Goal: Task Accomplishment & Management: Manage account settings

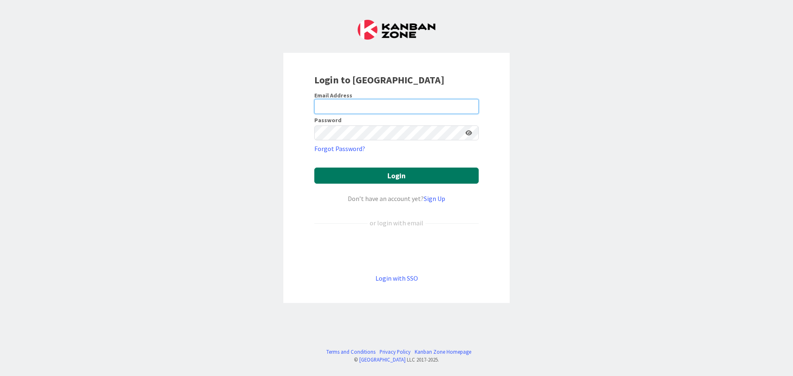
type input "[EMAIL_ADDRESS][DOMAIN_NAME]"
click at [359, 171] on button "Login" at bounding box center [396, 176] width 164 height 16
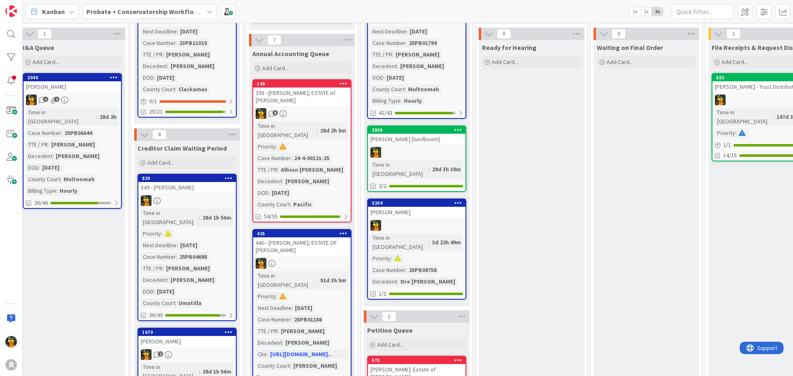
scroll to position [165, 577]
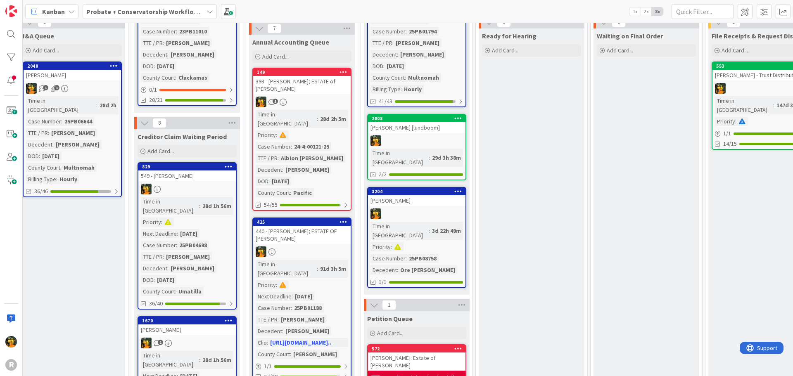
click at [461, 135] on div at bounding box center [416, 140] width 97 height 11
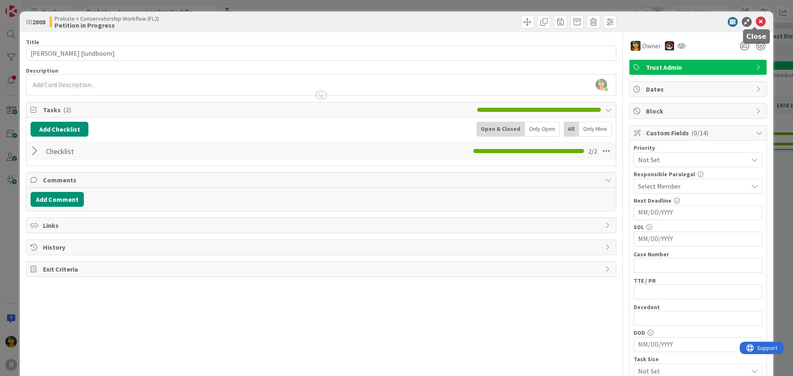
click at [756, 23] on icon at bounding box center [761, 22] width 10 height 10
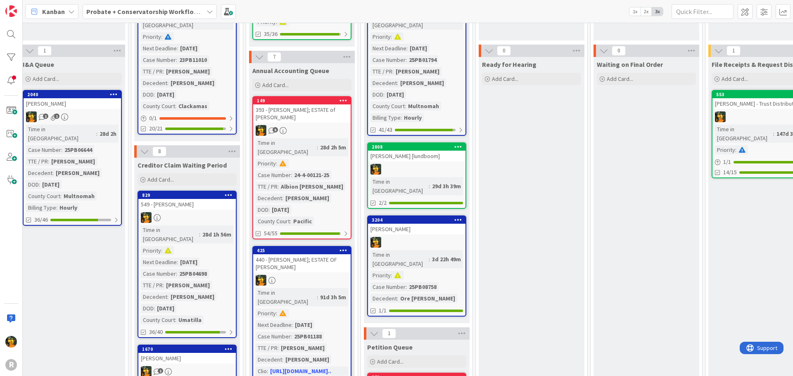
scroll to position [83, 577]
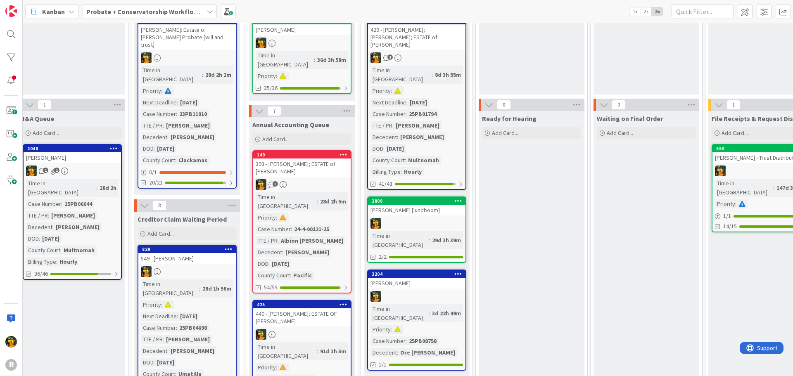
click at [422, 199] on div "2808 [PERSON_NAME] [lundboom] Time in [GEOGRAPHIC_DATA] : 29d 3h 39m 2/2" at bounding box center [416, 230] width 99 height 67
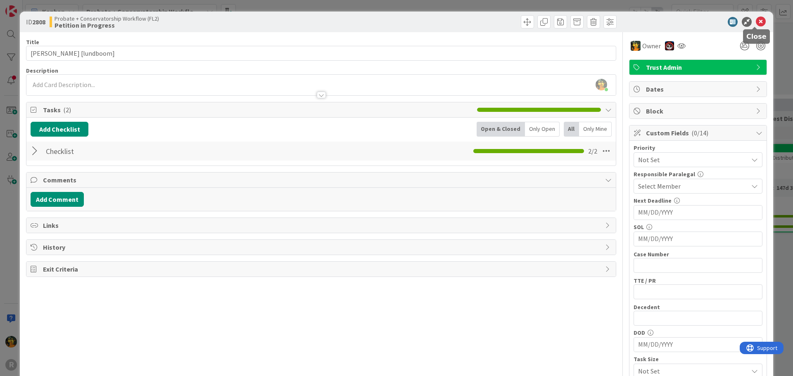
click at [758, 20] on icon at bounding box center [761, 22] width 10 height 10
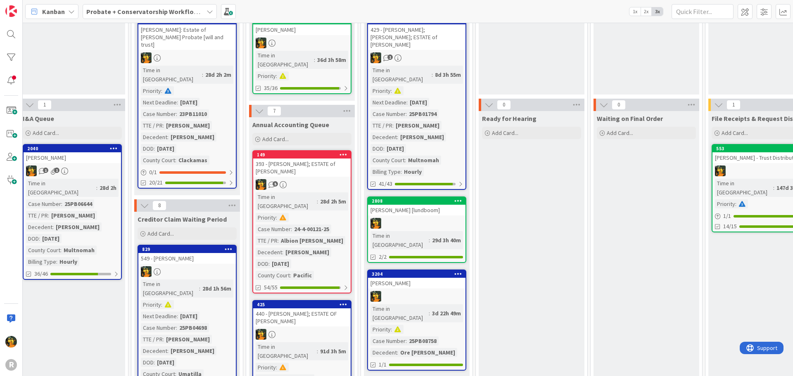
click at [445, 218] on div at bounding box center [416, 223] width 97 height 11
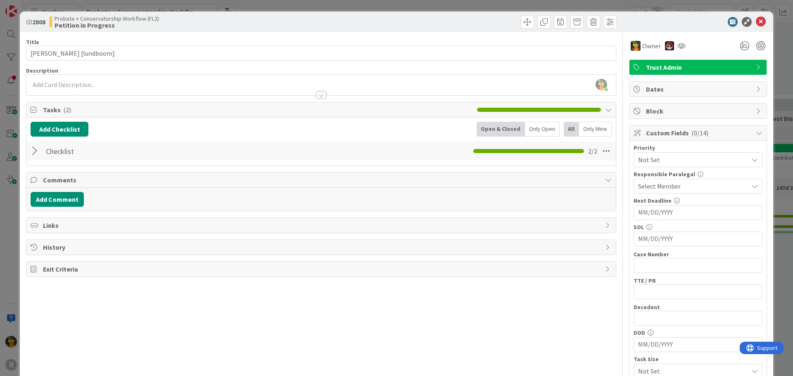
click at [758, 17] on div "ID 2808 Probate + Conservatorship Workflow (FL2) Petition in Progress" at bounding box center [396, 22] width 753 height 21
click at [757, 21] on icon at bounding box center [761, 22] width 10 height 10
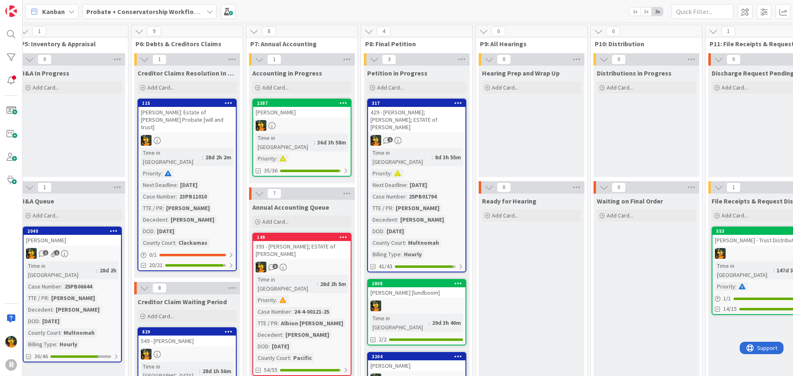
scroll to position [41, 577]
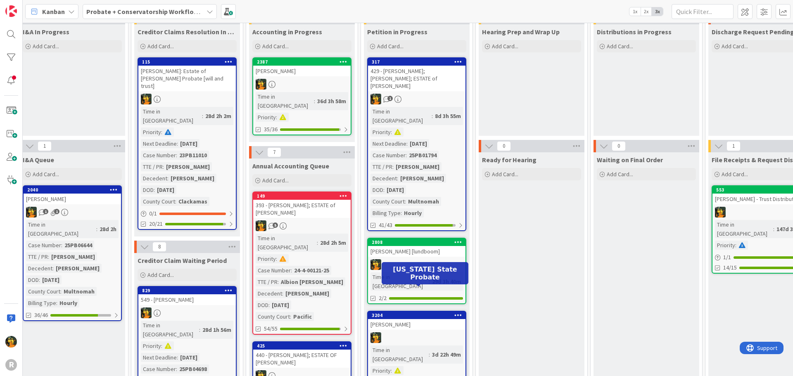
click at [434, 313] on div "3204" at bounding box center [419, 316] width 94 height 6
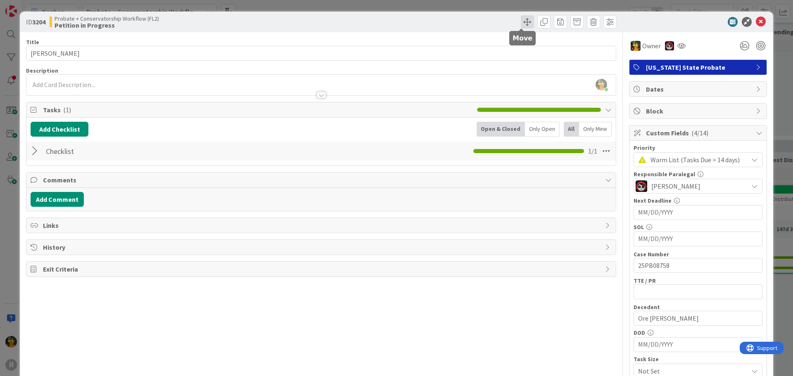
click at [522, 22] on span at bounding box center [527, 21] width 13 height 13
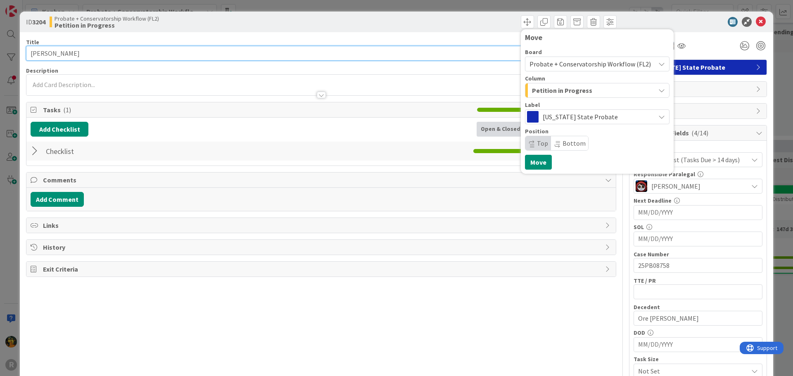
click at [104, 52] on input "[PERSON_NAME]" at bounding box center [321, 53] width 590 height 15
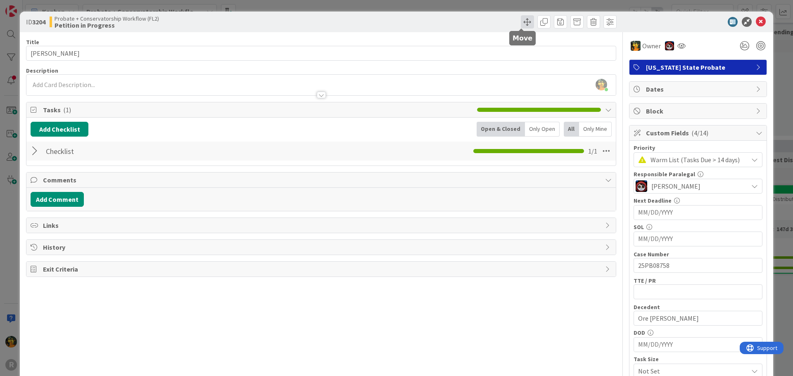
click at [521, 19] on span at bounding box center [527, 21] width 13 height 13
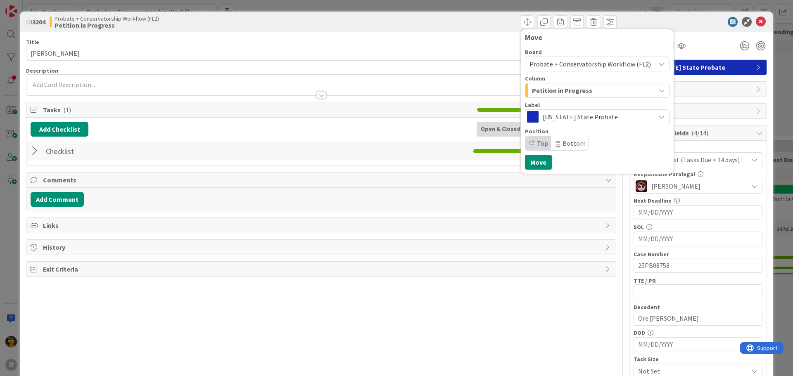
click at [582, 90] on span "Petition in Progress" at bounding box center [562, 90] width 60 height 11
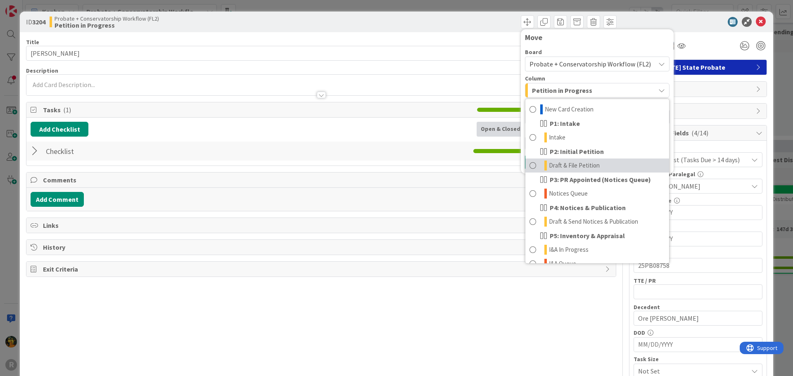
click at [586, 164] on span "Draft & File Petition" at bounding box center [574, 166] width 51 height 10
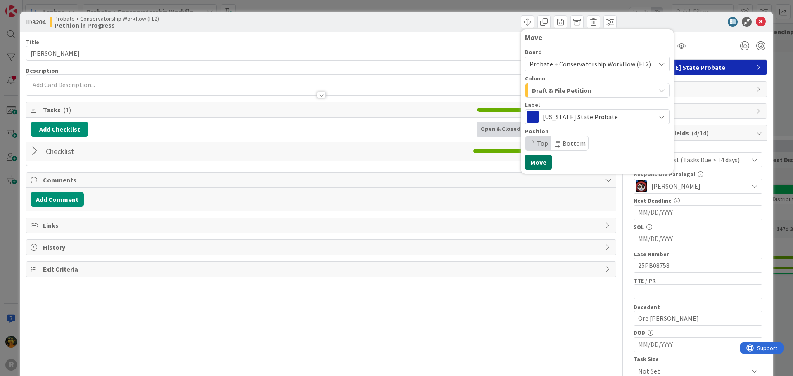
click at [528, 163] on button "Move" at bounding box center [538, 162] width 27 height 15
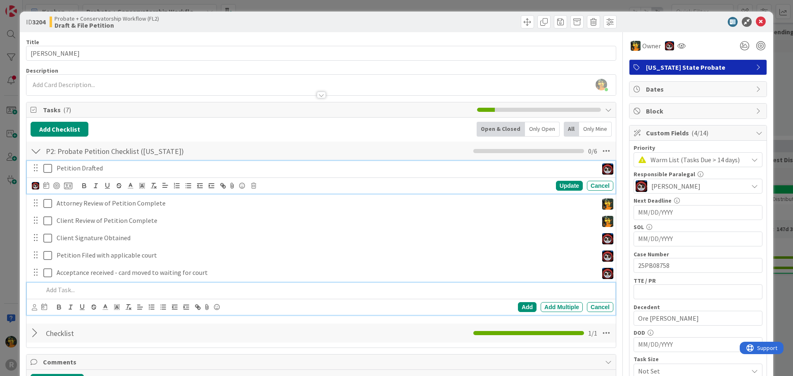
click at [48, 170] on icon at bounding box center [47, 169] width 9 height 10
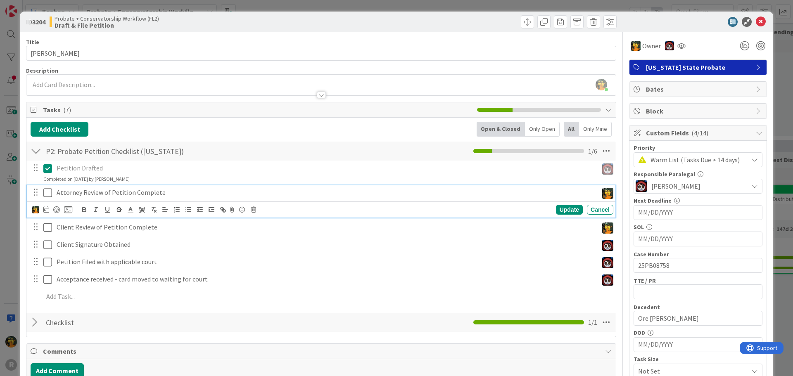
click at [46, 189] on icon at bounding box center [47, 193] width 9 height 10
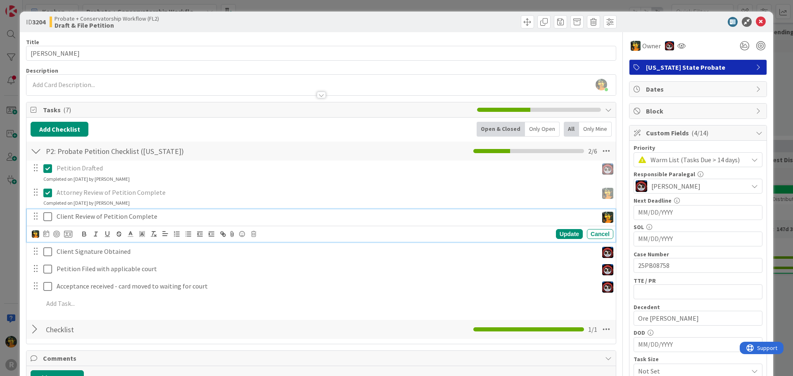
click at [46, 216] on icon at bounding box center [47, 217] width 9 height 10
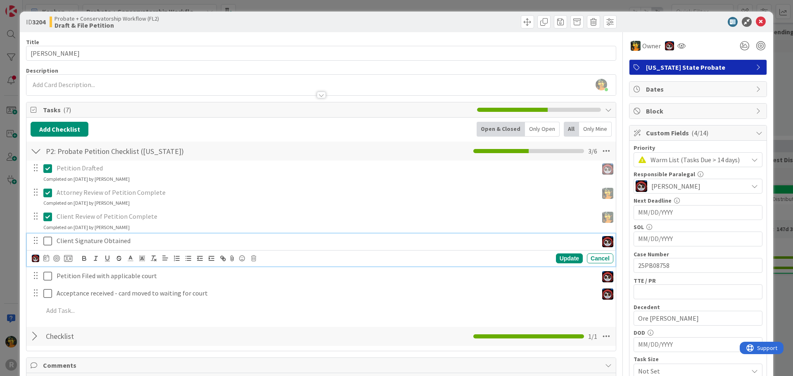
click at [47, 239] on icon at bounding box center [47, 241] width 9 height 10
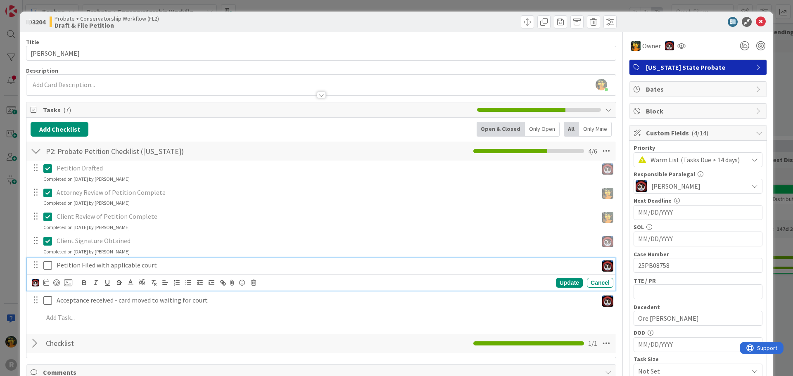
click at [44, 268] on icon at bounding box center [47, 266] width 9 height 10
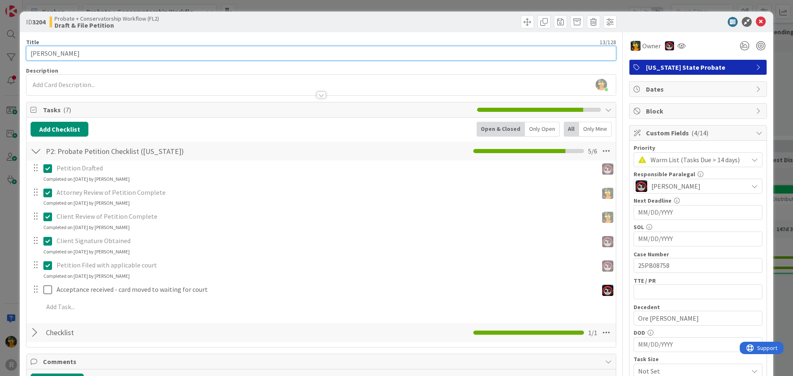
click at [93, 55] on input "[PERSON_NAME]" at bounding box center [321, 53] width 590 height 15
click at [80, 51] on input "[PERSON_NAME] (probate of [PERSON_NAME])" at bounding box center [321, 53] width 590 height 15
type input "[PERSON_NAME] (Estate of [PERSON_NAME])"
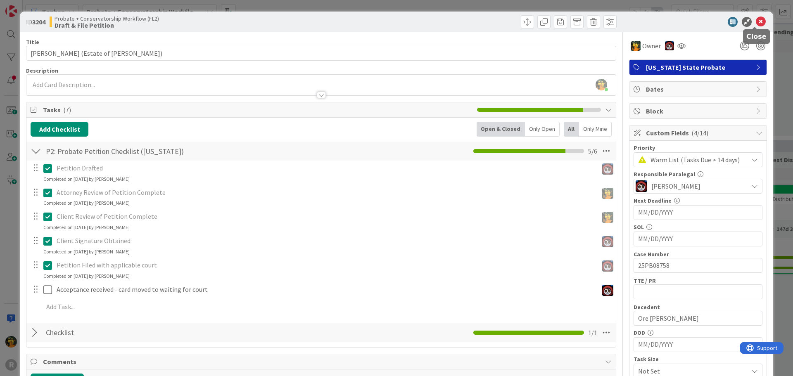
click at [757, 22] on icon at bounding box center [761, 22] width 10 height 10
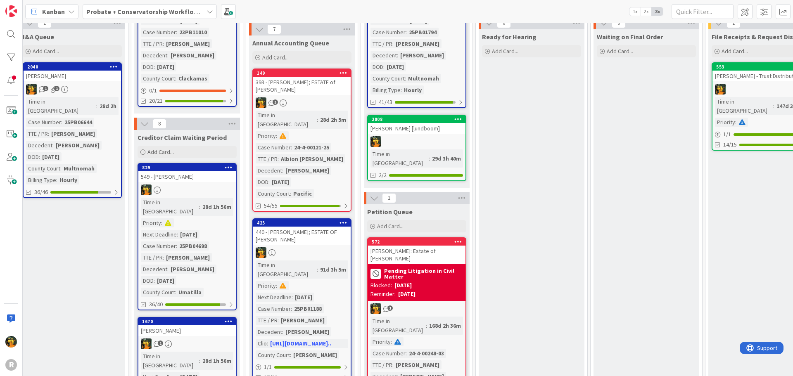
scroll to position [165, 577]
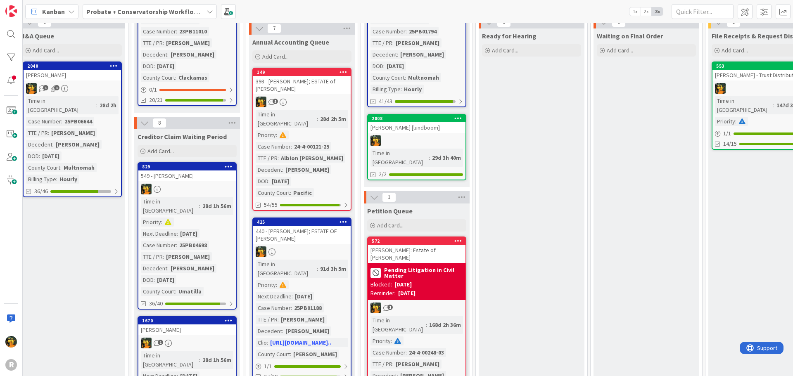
click at [332, 81] on div "393 - [PERSON_NAME]; ESTATE of [PERSON_NAME]" at bounding box center [301, 85] width 97 height 18
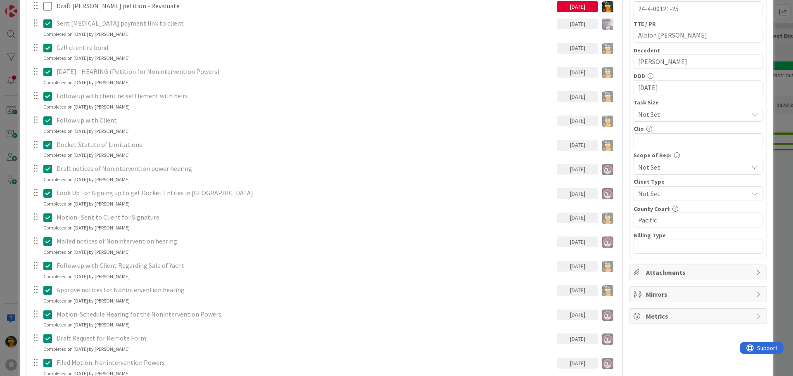
scroll to position [165, 0]
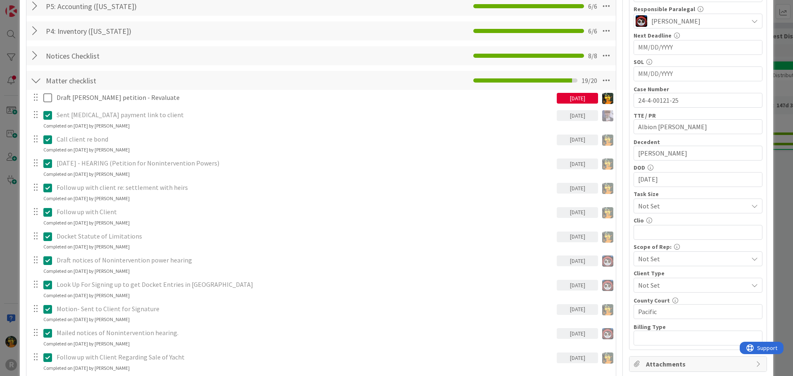
click at [569, 101] on div "[DATE]" at bounding box center [577, 98] width 41 height 11
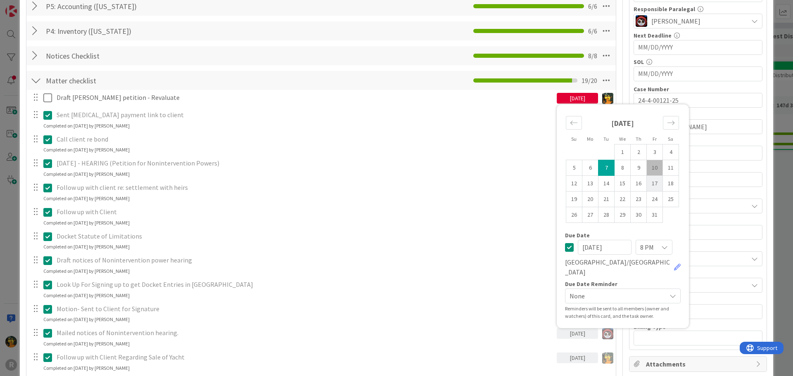
click at [649, 186] on td "17" at bounding box center [655, 184] width 16 height 16
type input "[DATE]"
click at [261, 76] on div "Matter checklist Checklist Name 16 / 64 Matter checklist 19 / 20" at bounding box center [320, 80] width 589 height 19
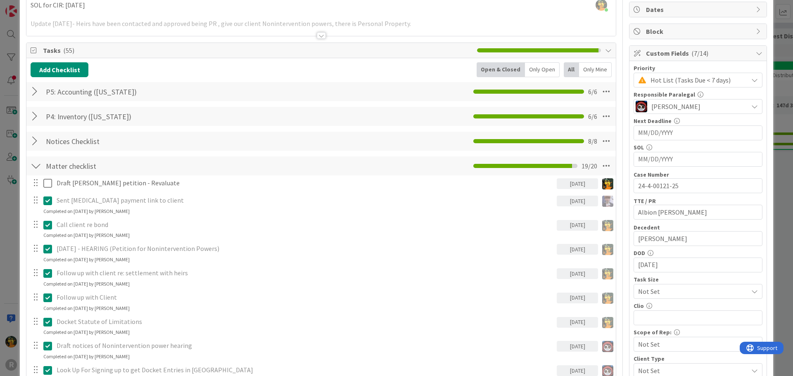
scroll to position [0, 0]
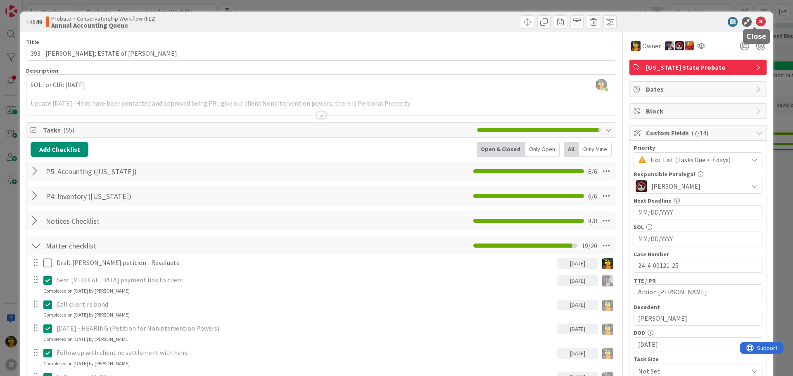
click at [756, 19] on icon at bounding box center [761, 22] width 10 height 10
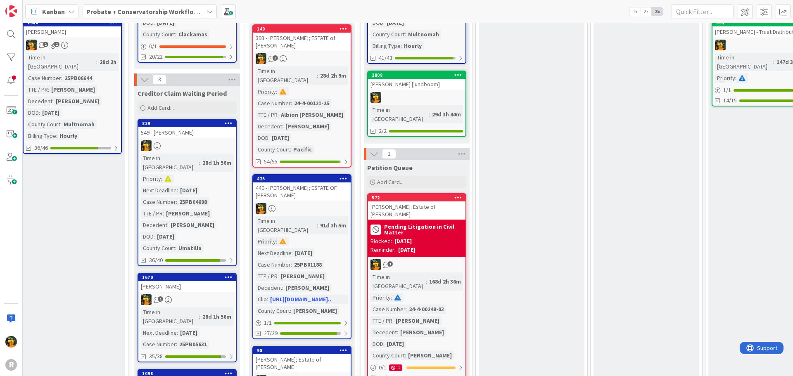
scroll to position [165, 577]
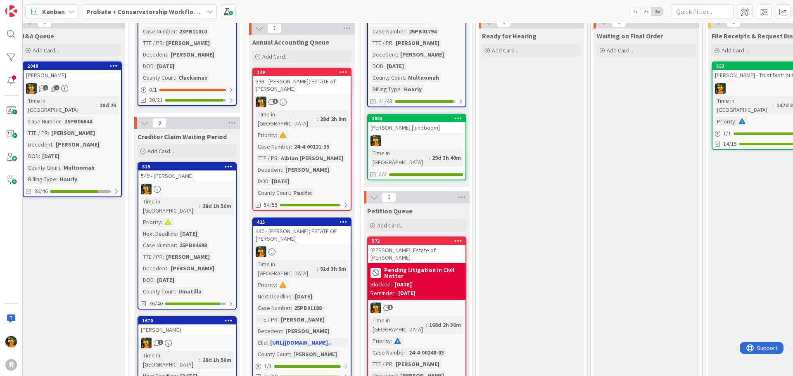
click at [337, 102] on div "149 393 - [PERSON_NAME]; ESTATE of [PERSON_NAME] 5 Time in Column : 28d 2h 9m P…" at bounding box center [301, 139] width 99 height 143
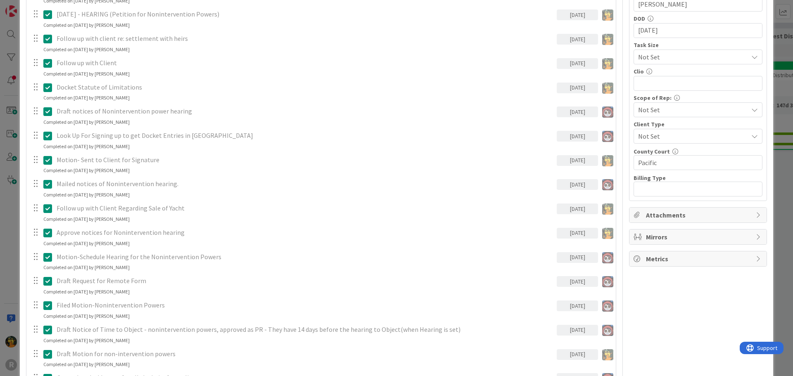
scroll to position [496, 0]
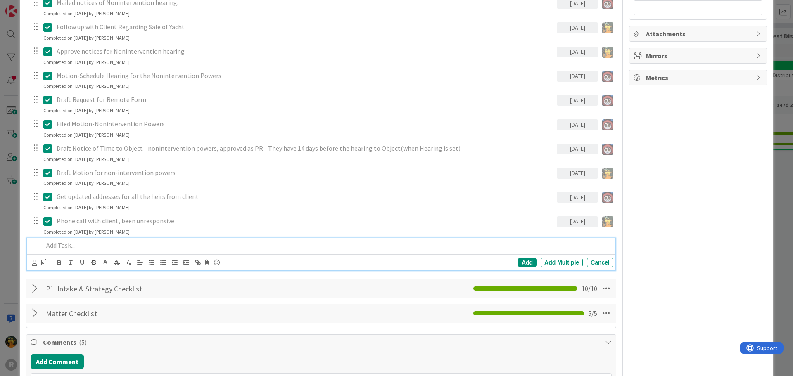
click at [86, 249] on p at bounding box center [326, 246] width 567 height 10
click at [41, 266] on icon at bounding box center [44, 262] width 6 height 7
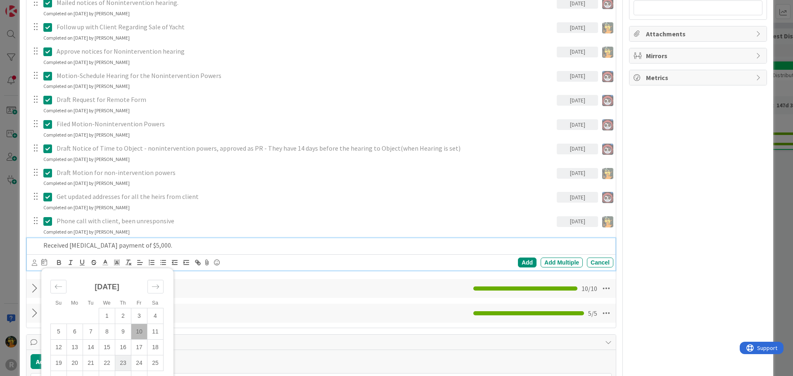
click at [125, 363] on td "23" at bounding box center [123, 364] width 16 height 16
type input "[DATE]"
click at [218, 235] on div "Phone call with client, been unresponsive [DATE] Update Cancel Completed on [DA…" at bounding box center [321, 225] width 589 height 22
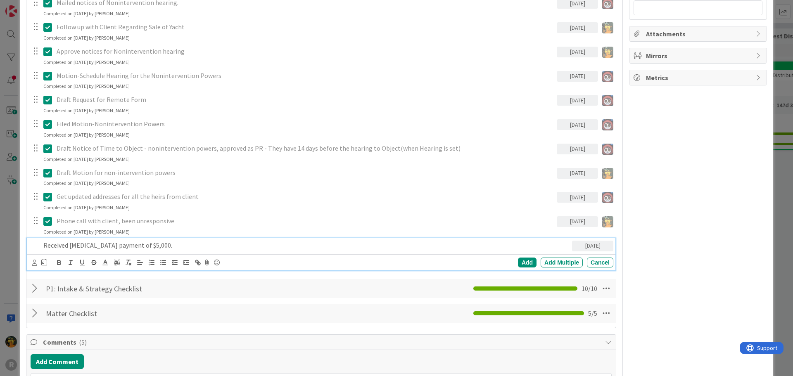
click at [59, 250] on div "Received [MEDICAL_DATA] payment of $5,000." at bounding box center [306, 245] width 532 height 14
click at [32, 266] on div at bounding box center [34, 262] width 5 height 9
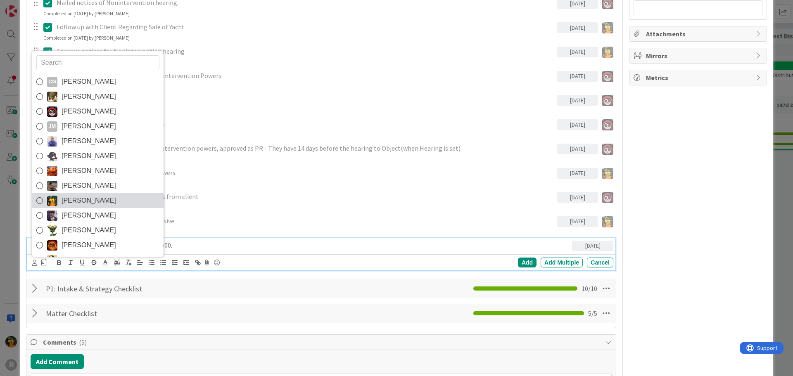
click at [74, 197] on span "[PERSON_NAME]" at bounding box center [89, 201] width 55 height 12
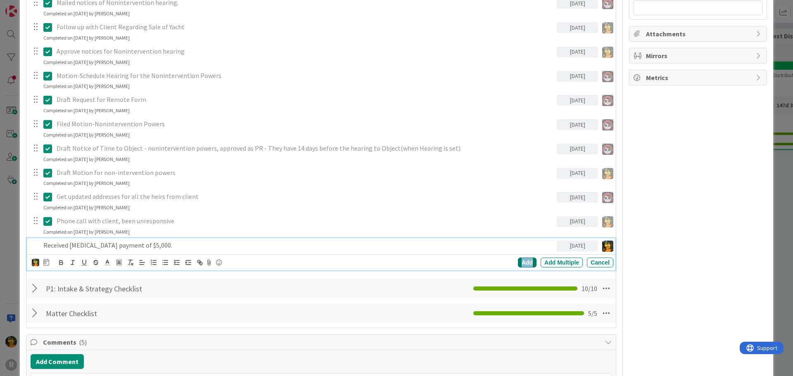
click at [520, 262] on div "Add" at bounding box center [527, 263] width 19 height 10
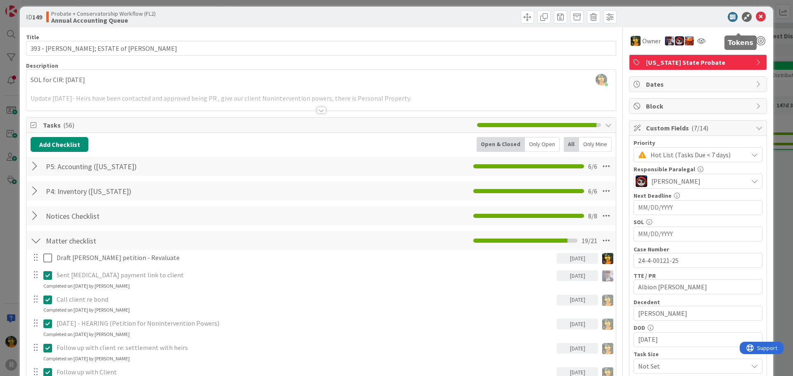
scroll to position [0, 0]
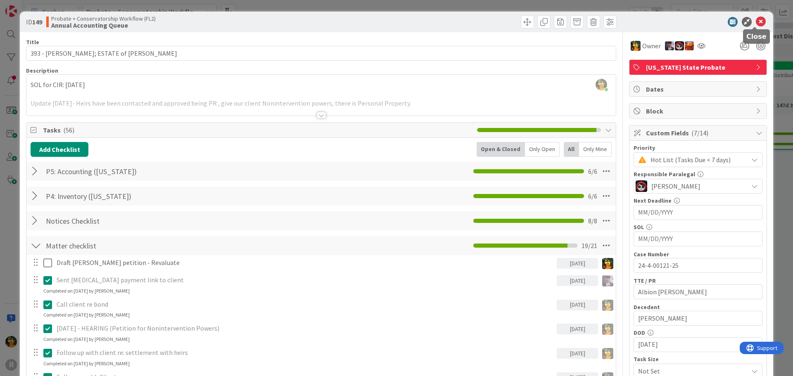
click at [756, 25] on icon at bounding box center [761, 22] width 10 height 10
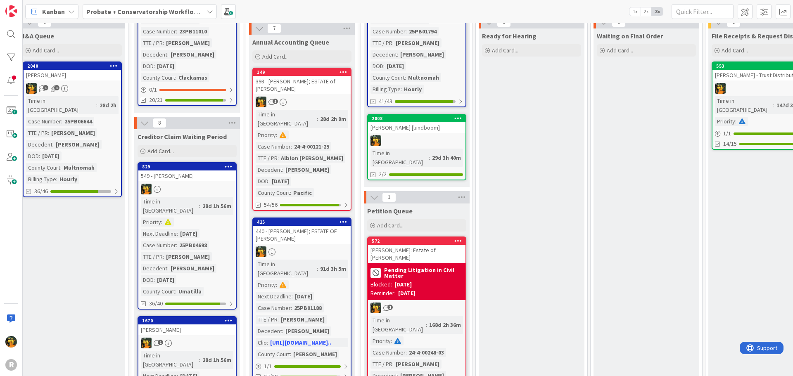
scroll to position [248, 577]
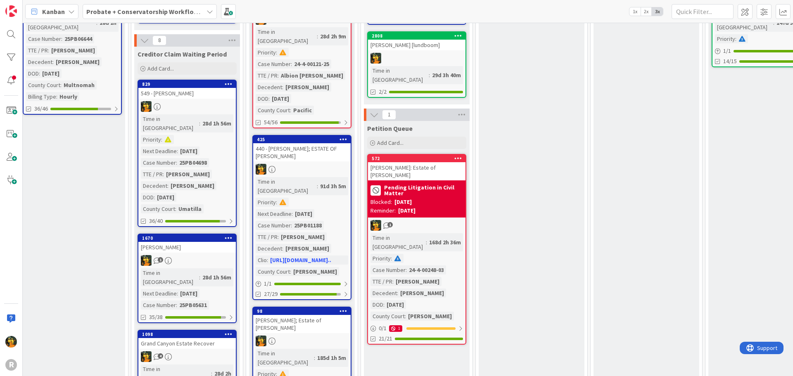
click at [192, 88] on div "549 - [PERSON_NAME]" at bounding box center [186, 93] width 97 height 11
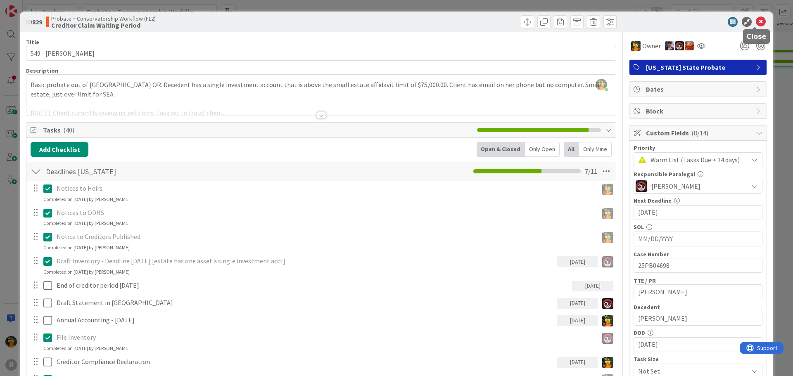
click at [758, 20] on icon at bounding box center [761, 22] width 10 height 10
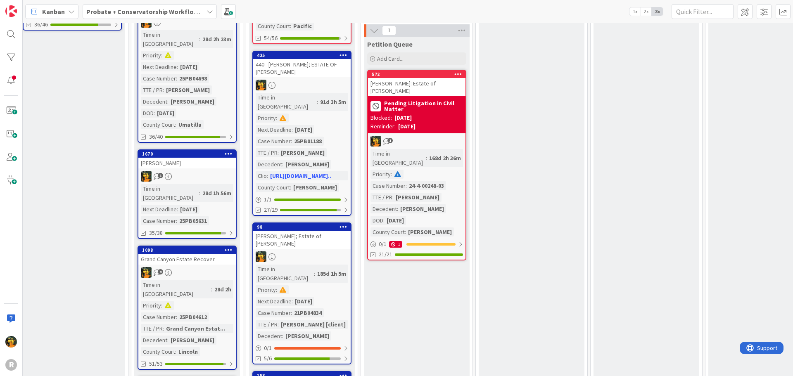
scroll to position [372, 577]
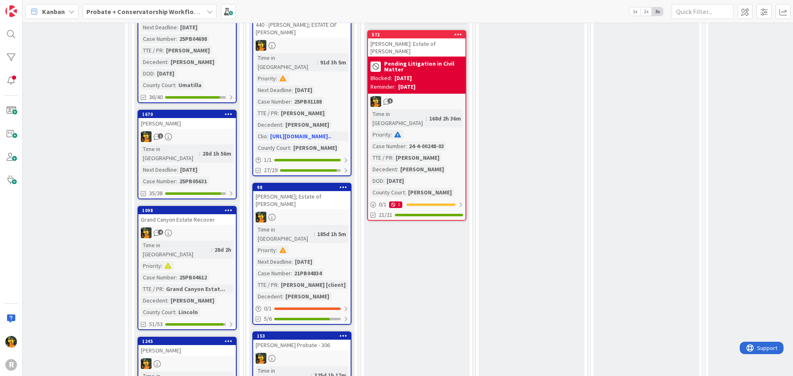
click at [220, 206] on div "1098 Grand Canyon Estate Recover 4 Time in [GEOGRAPHIC_DATA] : 28d 2h Priority …" at bounding box center [187, 268] width 99 height 124
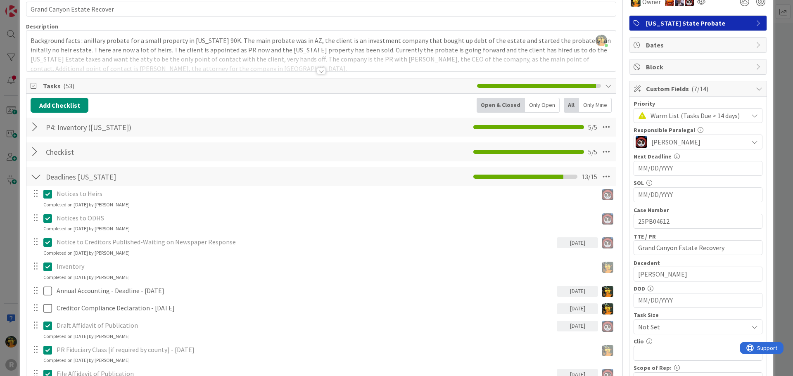
scroll to position [41, 0]
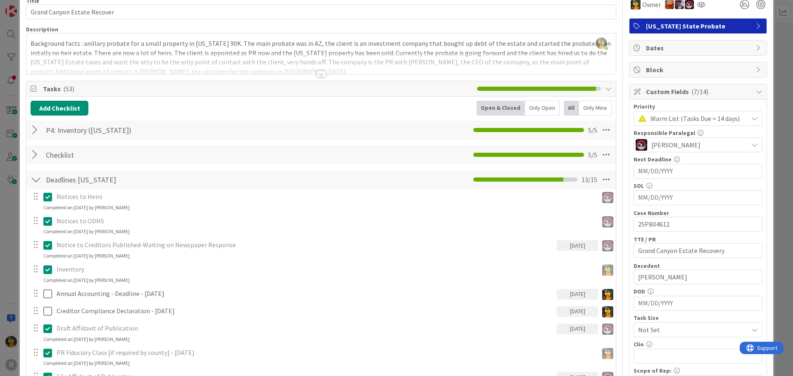
click at [37, 157] on div at bounding box center [36, 154] width 11 height 15
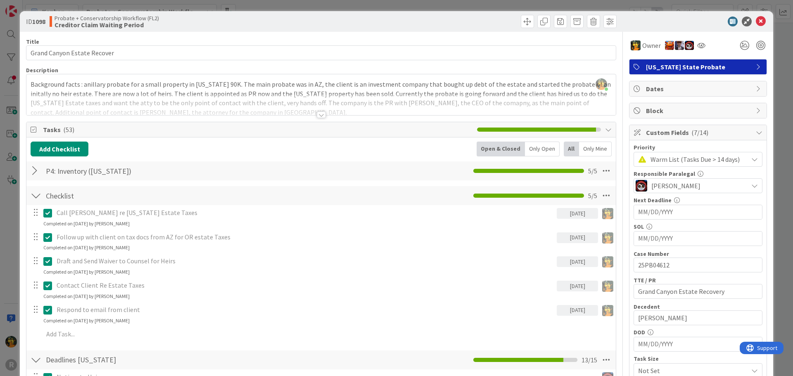
scroll to position [0, 0]
click at [756, 21] on icon at bounding box center [761, 22] width 10 height 10
